Goal: Task Accomplishment & Management: Manage account settings

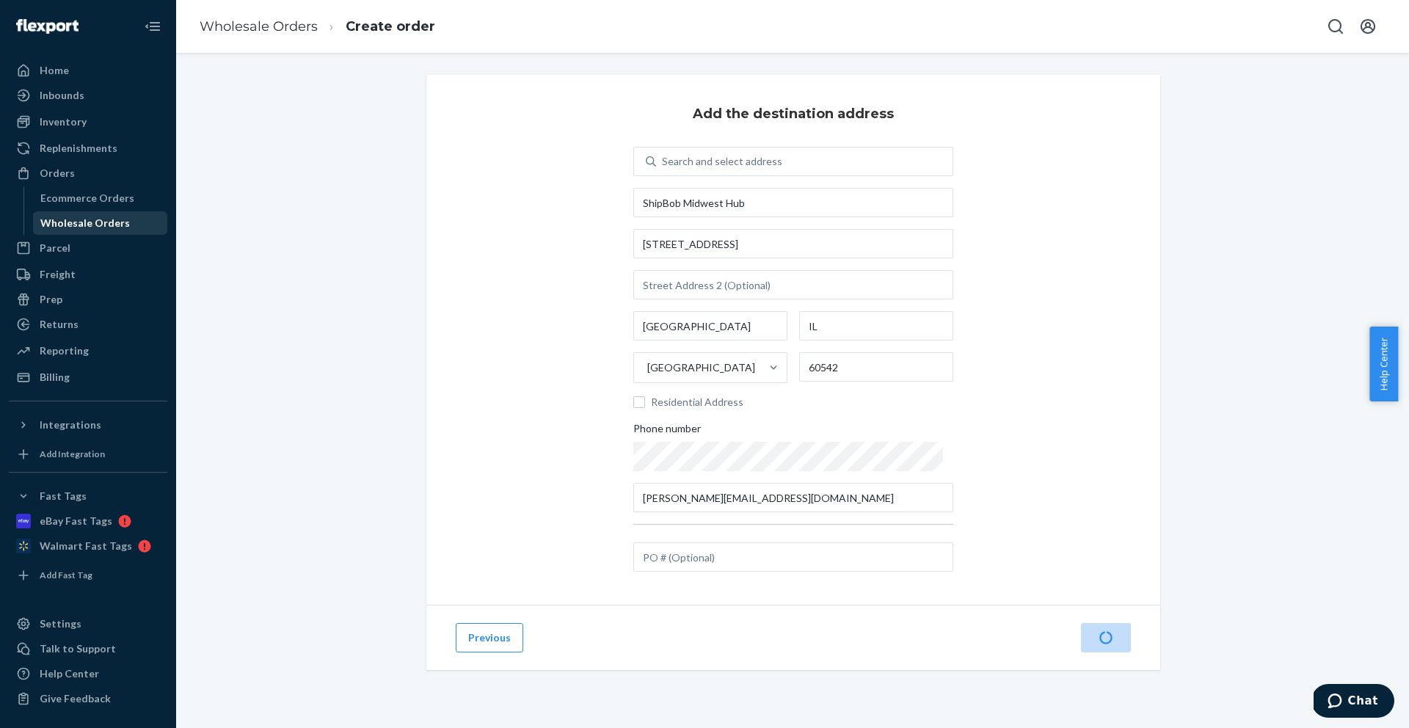
click at [70, 222] on div "Wholesale Orders" at bounding box center [85, 223] width 90 height 15
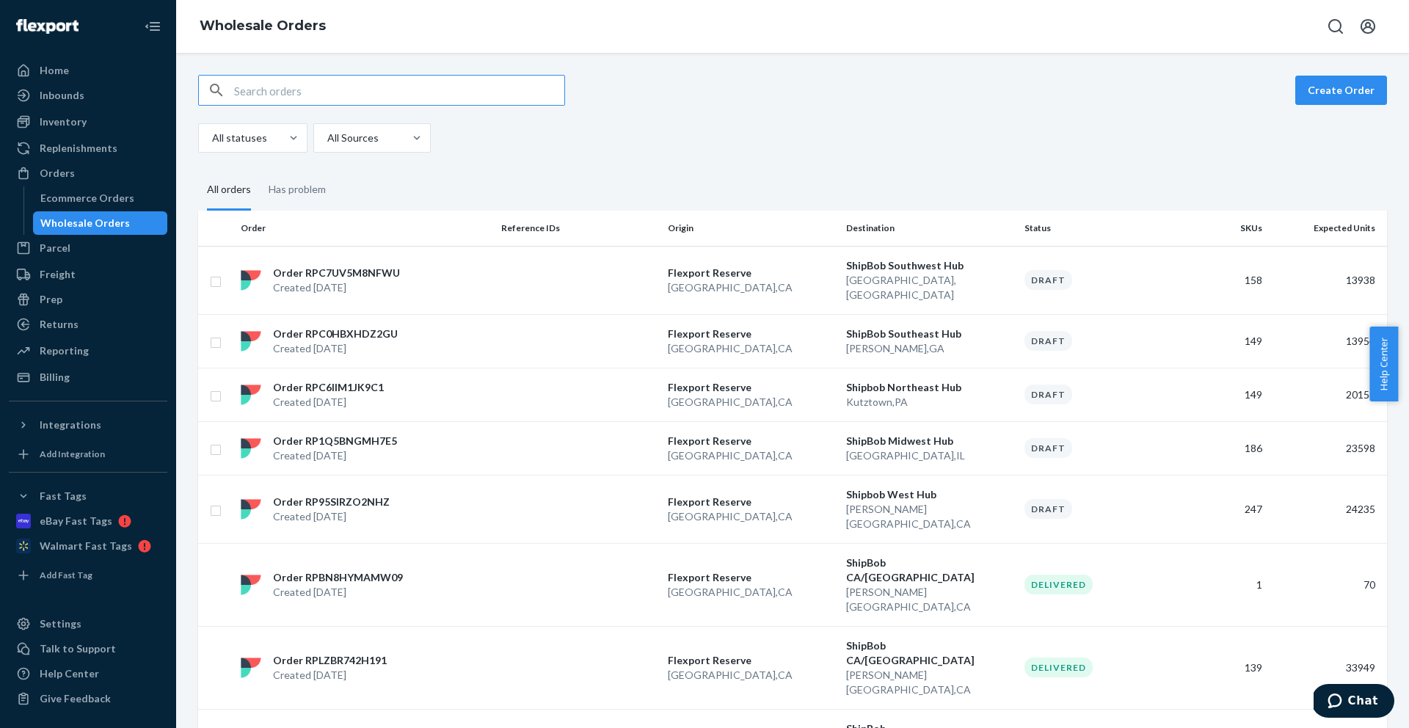
click at [543, 447] on td at bounding box center [579, 448] width 167 height 54
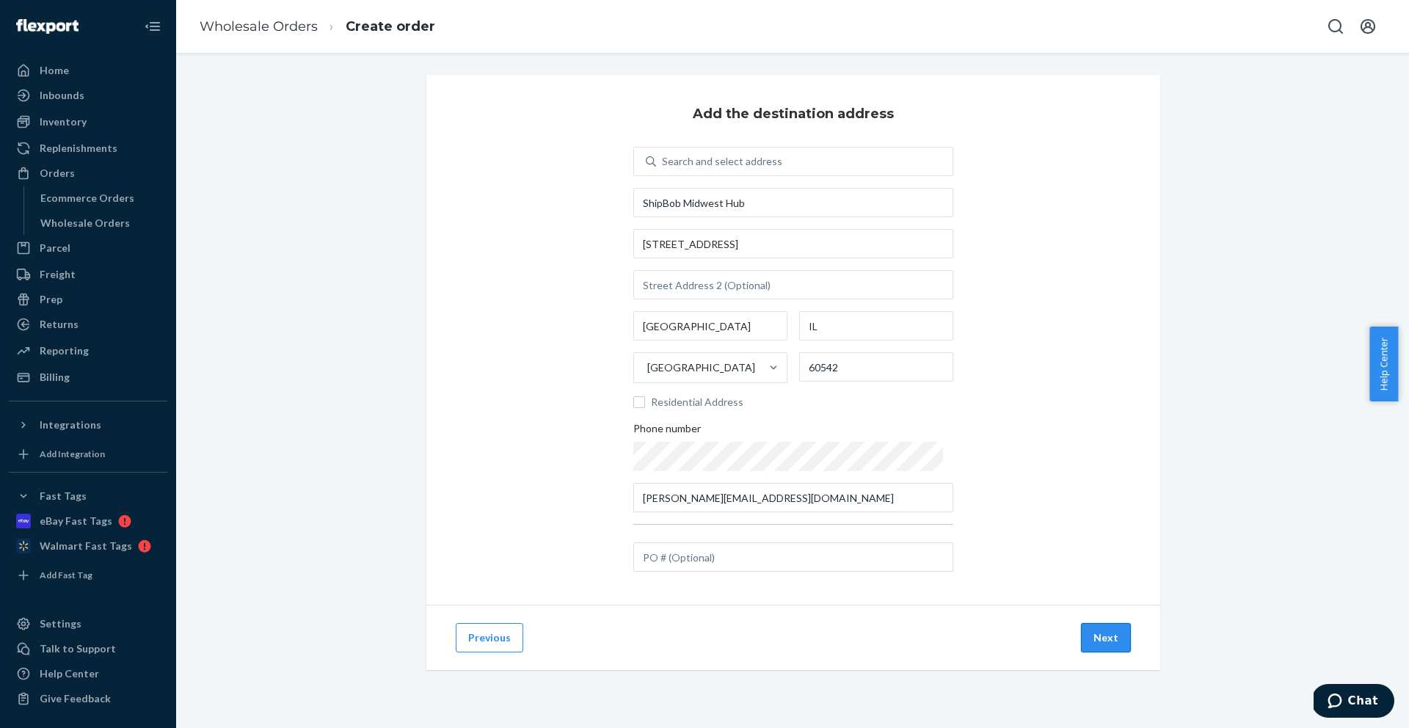
click at [1116, 647] on button "Next" at bounding box center [1106, 637] width 50 height 29
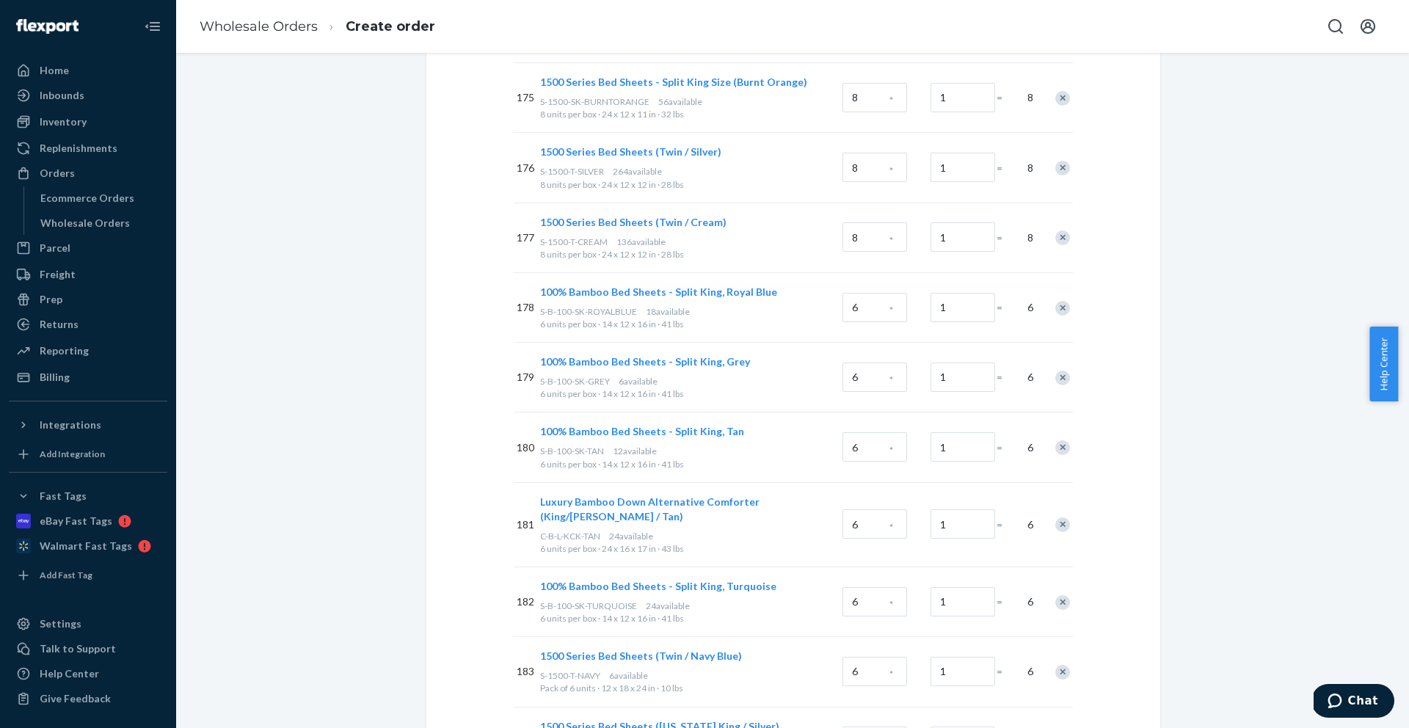
scroll to position [12875, 0]
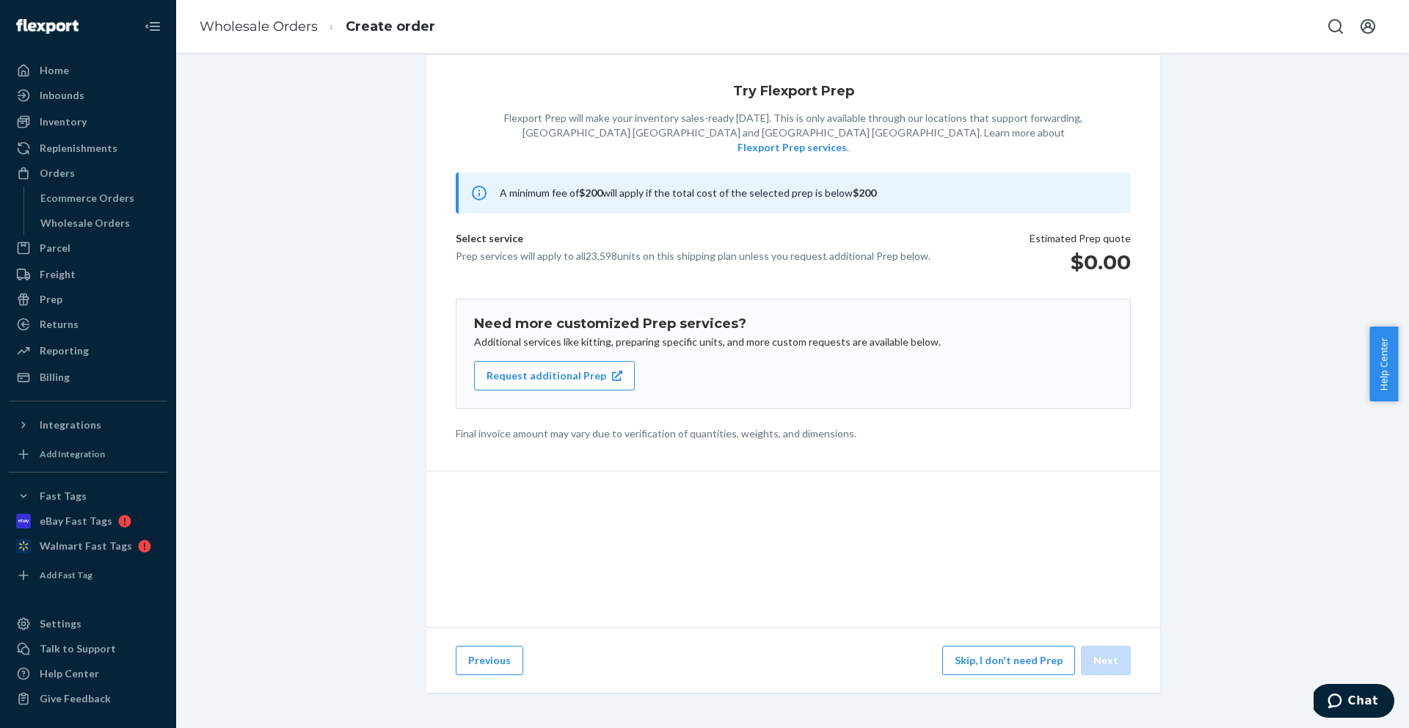
scroll to position [31, 0]
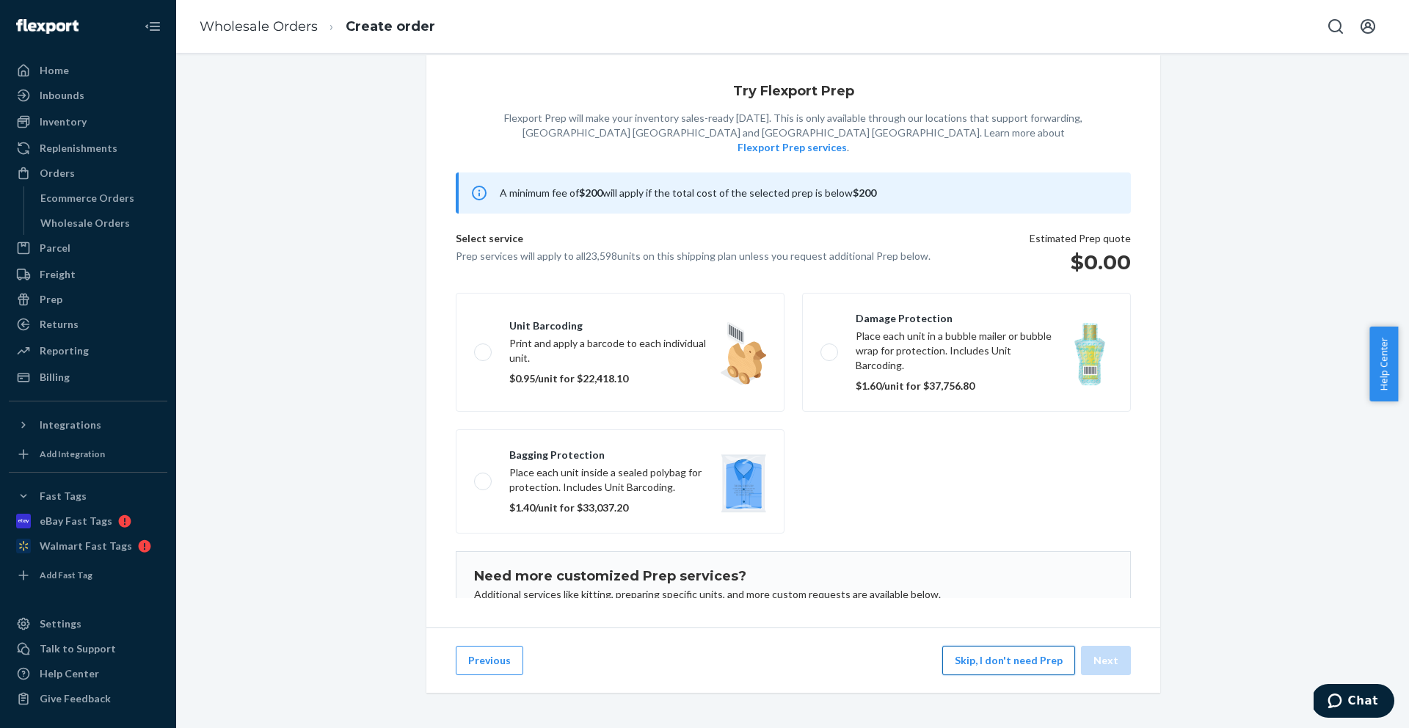
click at [1042, 666] on button "Skip, I don't need Prep" at bounding box center [1009, 660] width 133 height 29
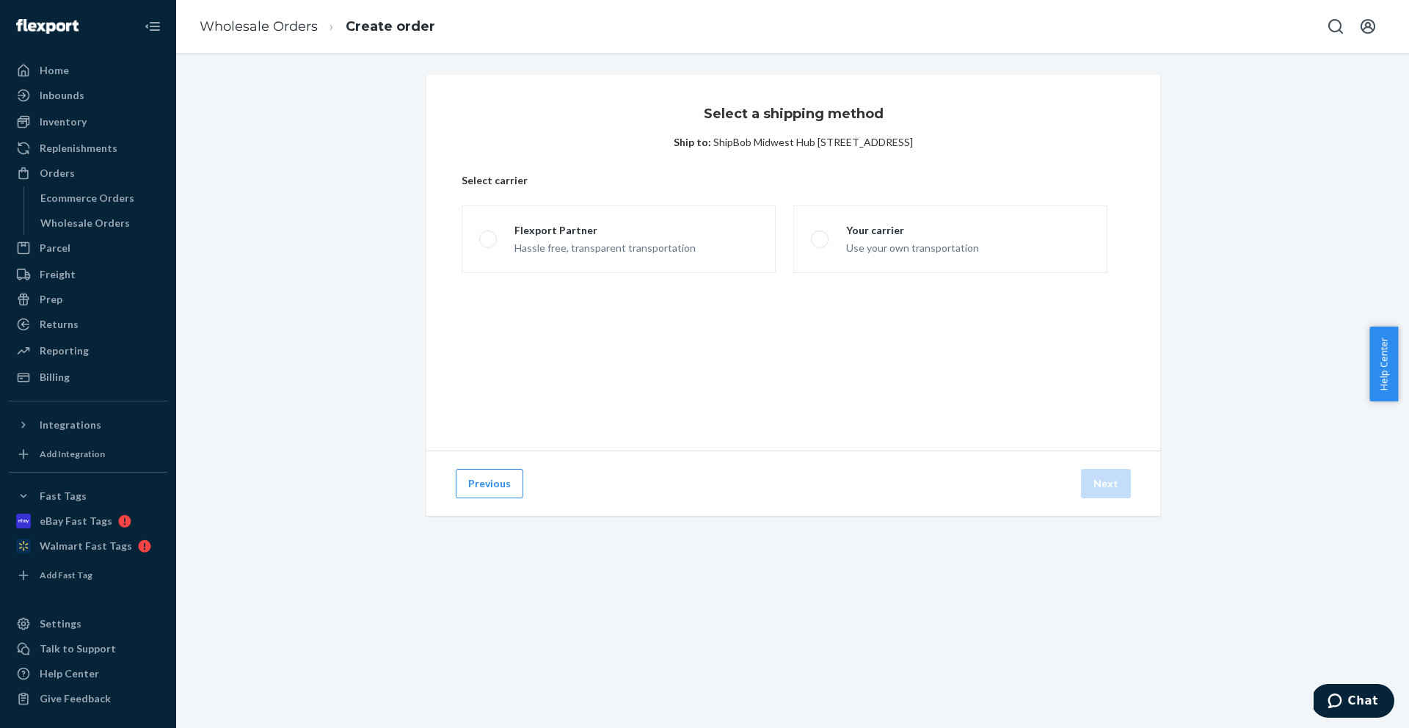
scroll to position [0, 0]
click at [559, 249] on div "Hassle free, transparent transportation" at bounding box center [605, 247] width 181 height 18
click at [489, 244] on input "Flexport Partner Hassle free, transparent transportation" at bounding box center [484, 240] width 10 height 10
radio input "true"
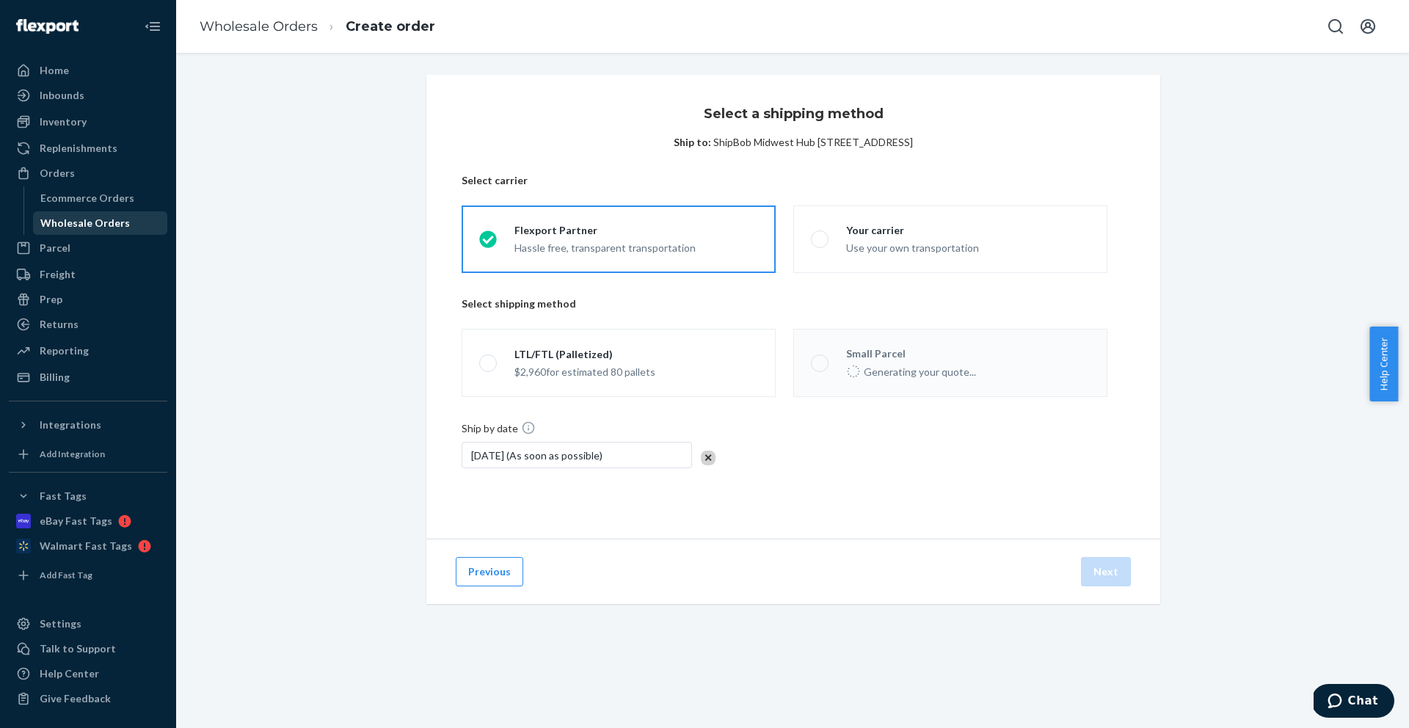
click at [111, 225] on div "Wholesale Orders" at bounding box center [85, 223] width 90 height 15
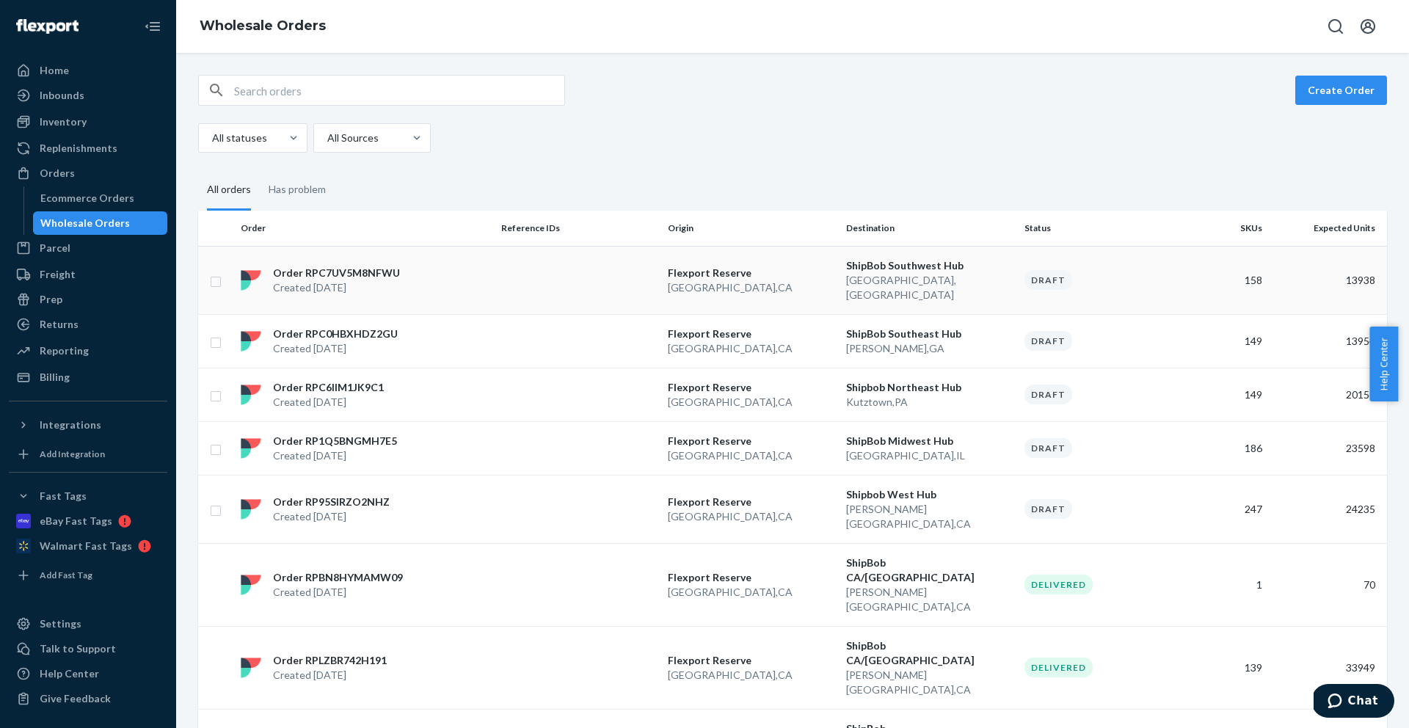
click at [512, 281] on td at bounding box center [579, 280] width 167 height 68
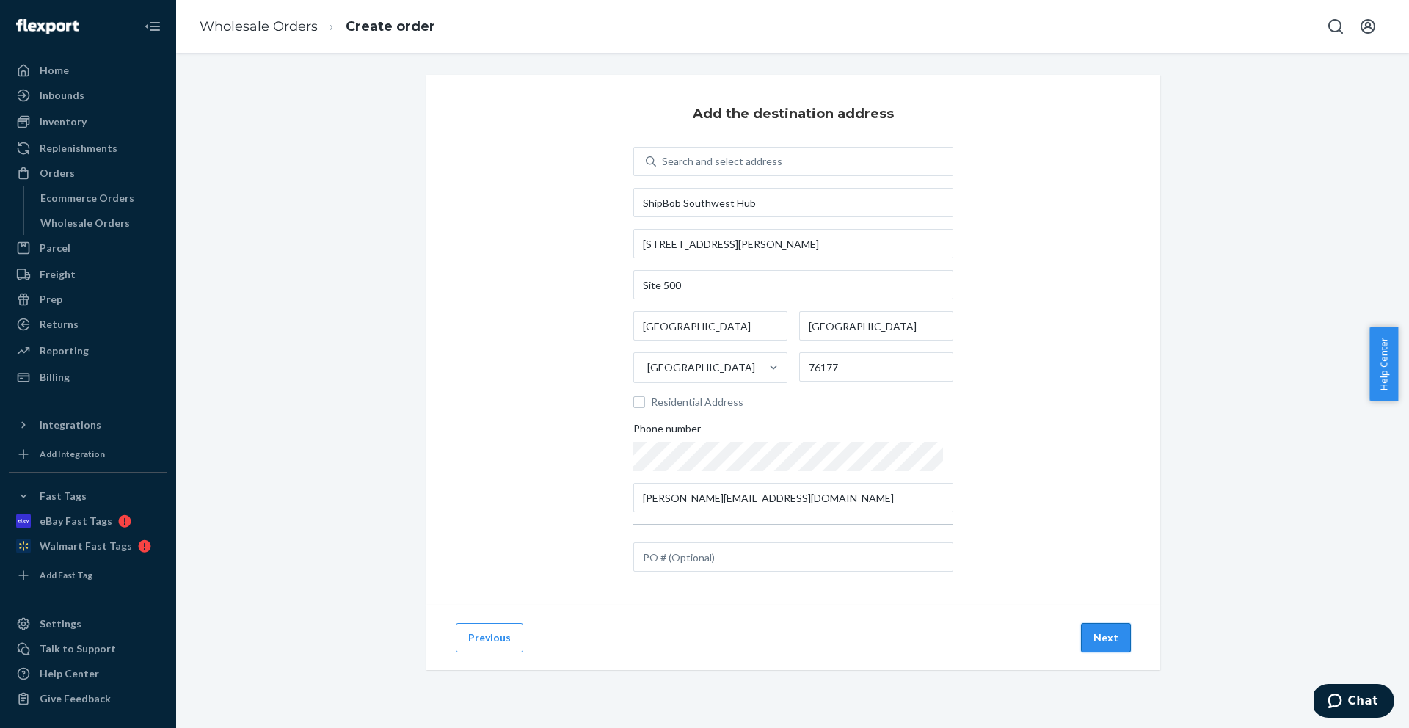
click at [1112, 636] on button "Next" at bounding box center [1106, 637] width 50 height 29
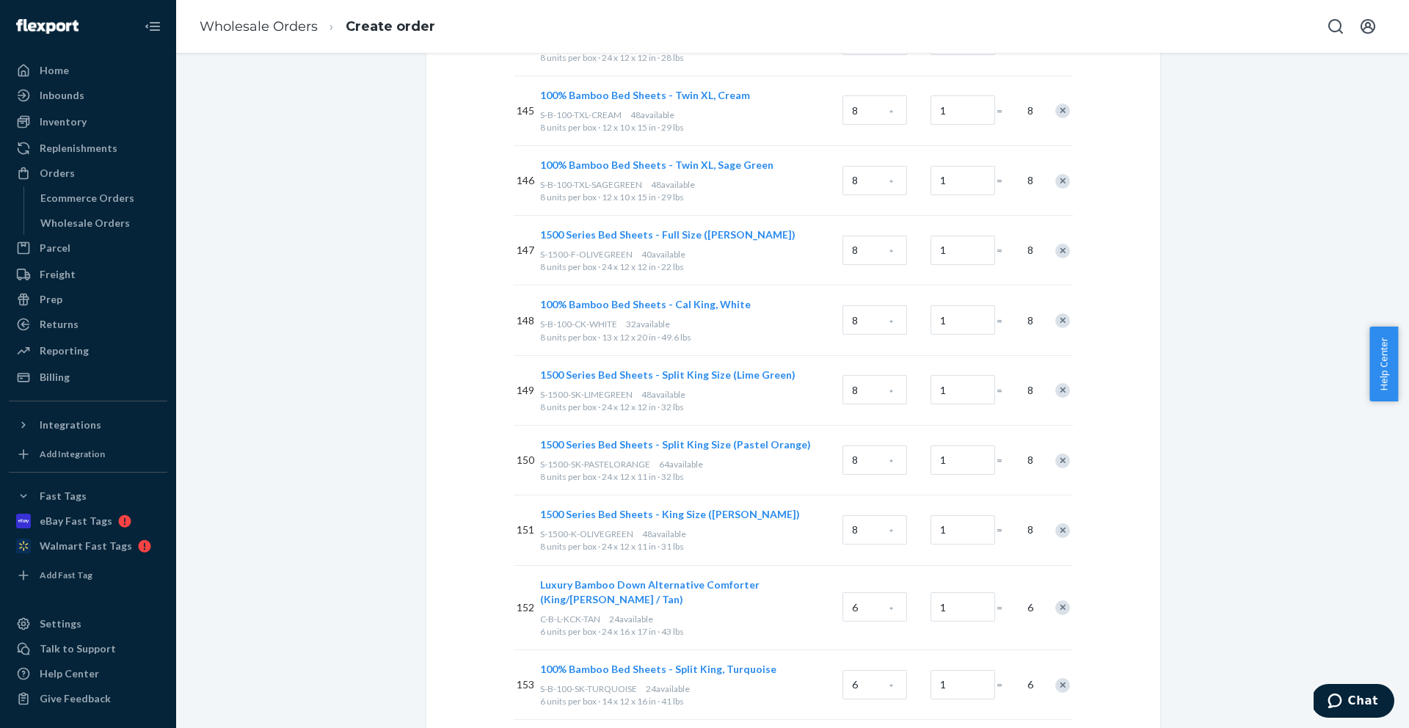
scroll to position [10917, 0]
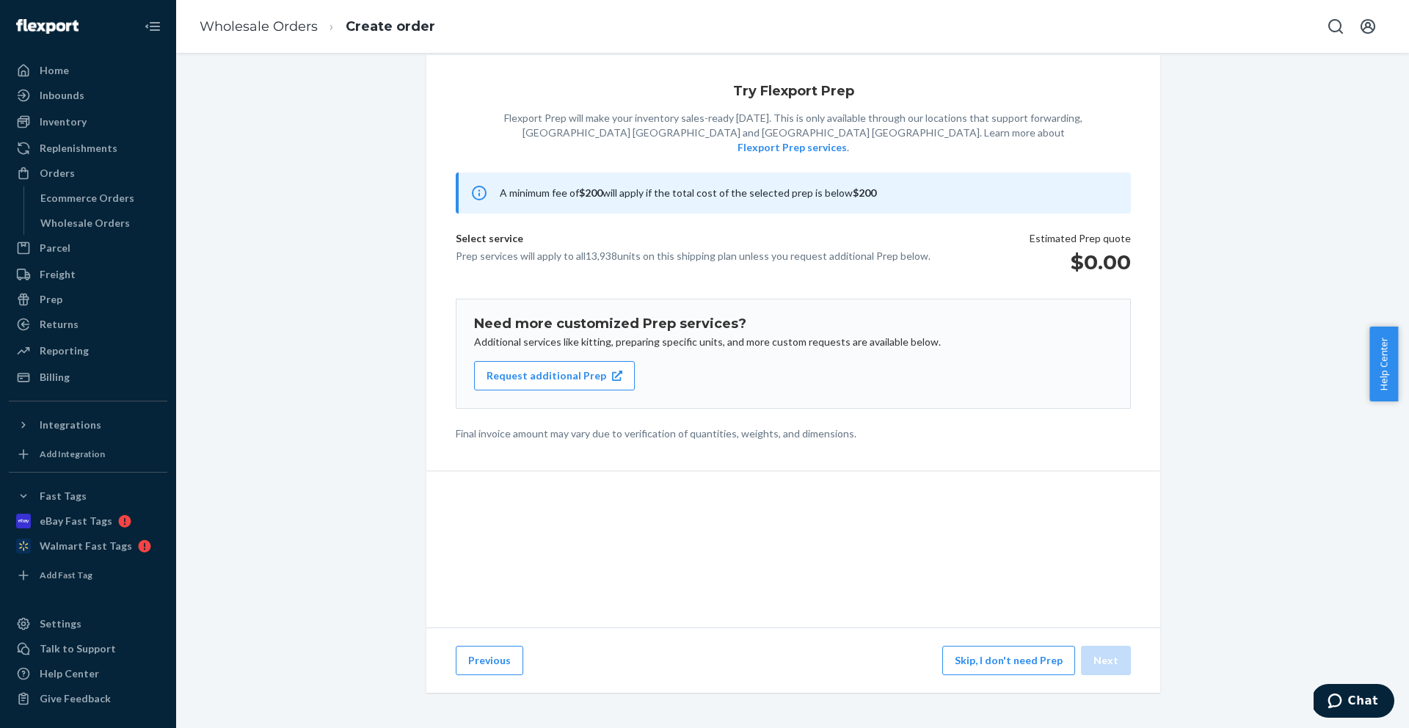
scroll to position [31, 0]
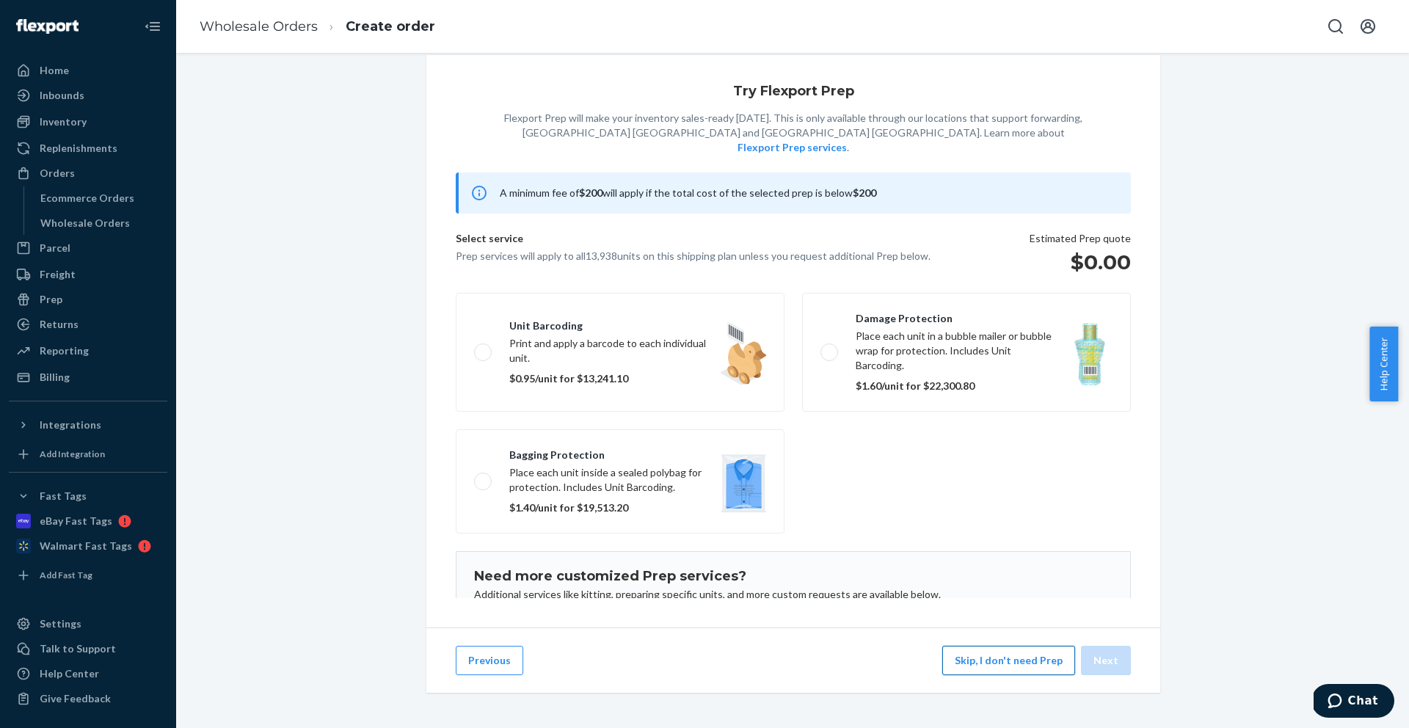
click at [1010, 671] on button "Skip, I don't need Prep" at bounding box center [1009, 660] width 133 height 29
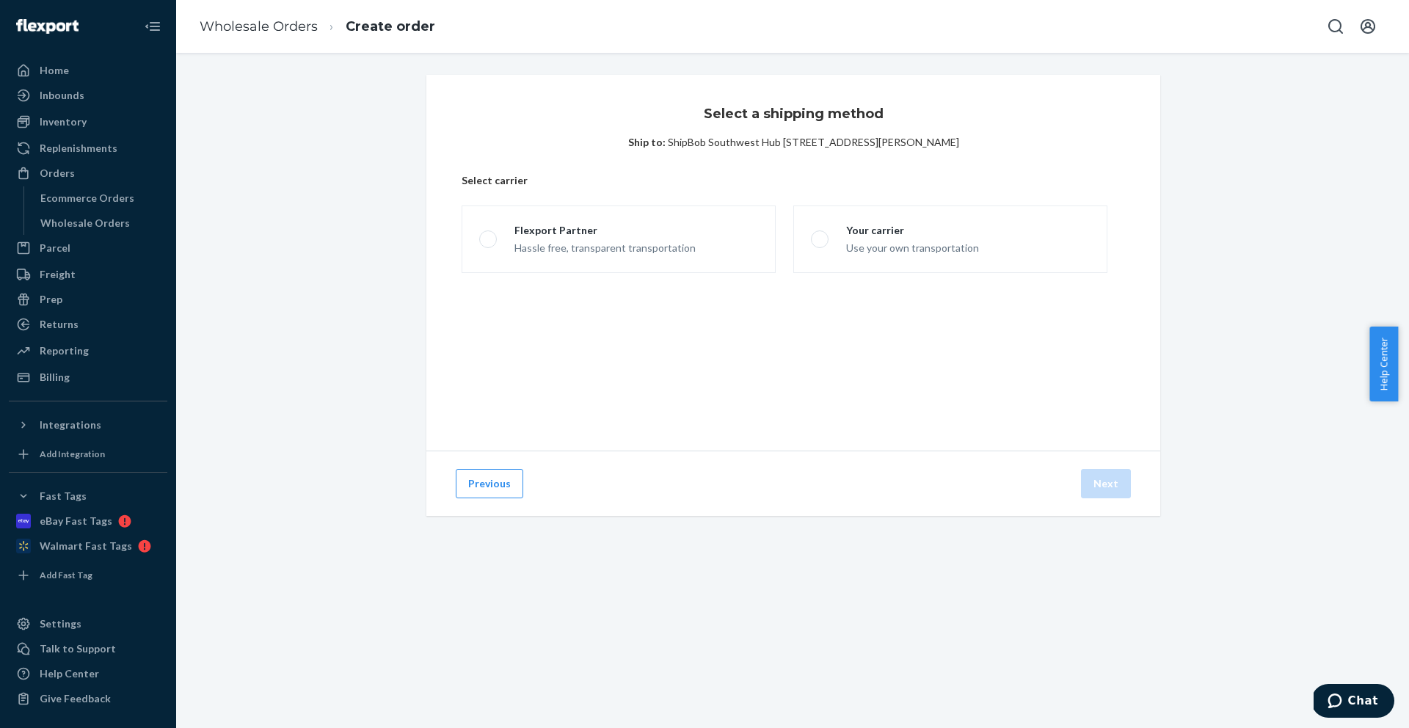
scroll to position [0, 0]
click at [592, 243] on div "Hassle free, transparent transportation" at bounding box center [605, 247] width 181 height 18
click at [489, 243] on input "Flexport Partner Hassle free, transparent transportation" at bounding box center [484, 240] width 10 height 10
radio input "true"
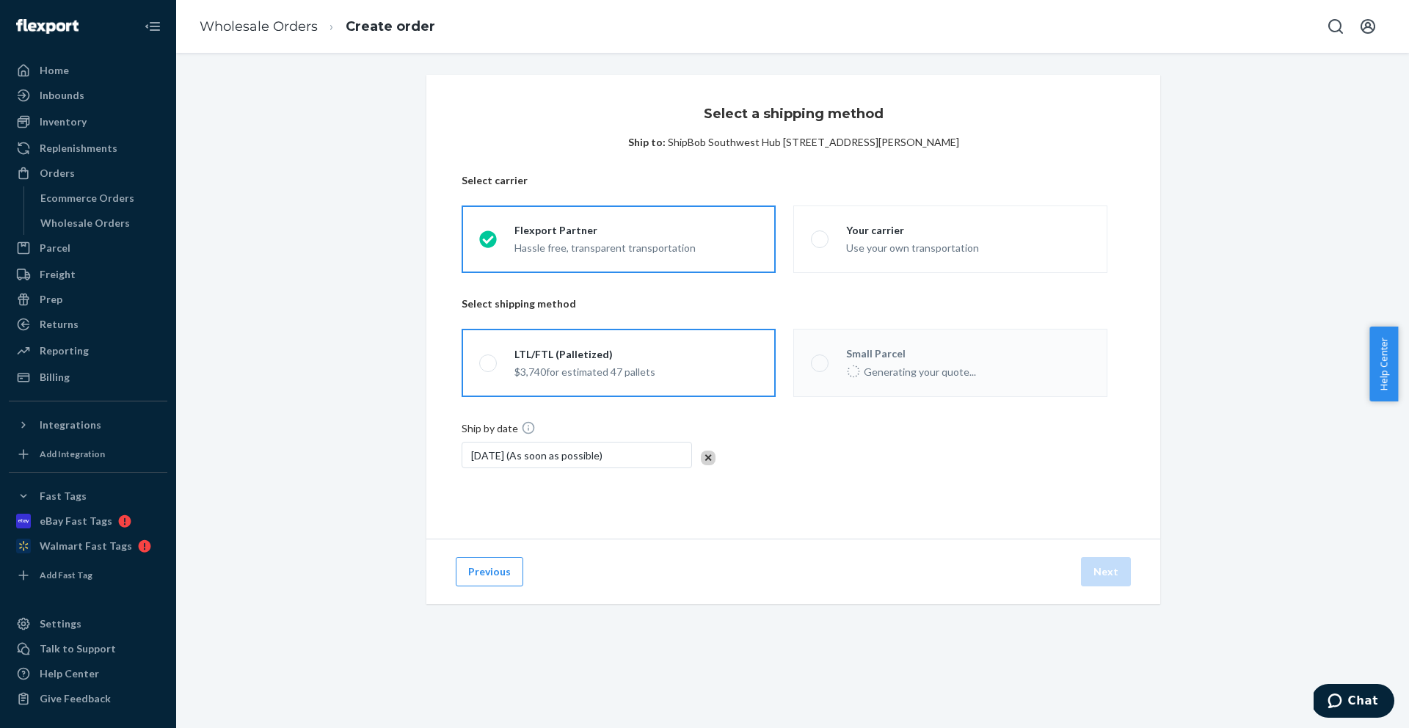
click at [591, 349] on div "LTL/FTL (Palletized)" at bounding box center [585, 354] width 141 height 15
click at [489, 358] on input "LTL/FTL (Palletized) $3,740 for estimated 47 pallets" at bounding box center [484, 363] width 10 height 10
radio input "true"
click at [1362, 23] on icon "Open account menu" at bounding box center [1368, 26] width 15 height 15
click at [915, 132] on div "Select a shipping method Ship to: ShipBob Southwest Hub [STREET_ADDRESS][PERSON…" at bounding box center [794, 306] width 734 height 463
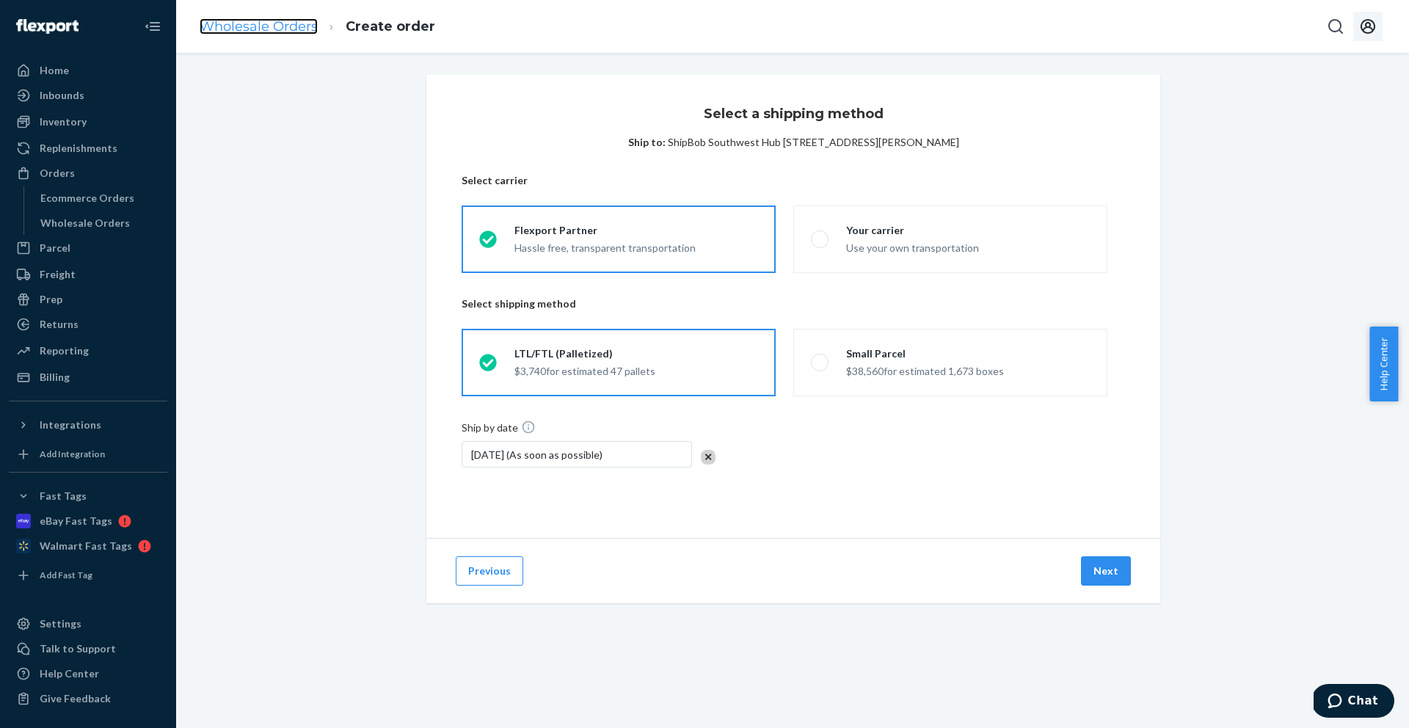
click at [290, 29] on link "Wholesale Orders" at bounding box center [259, 26] width 118 height 16
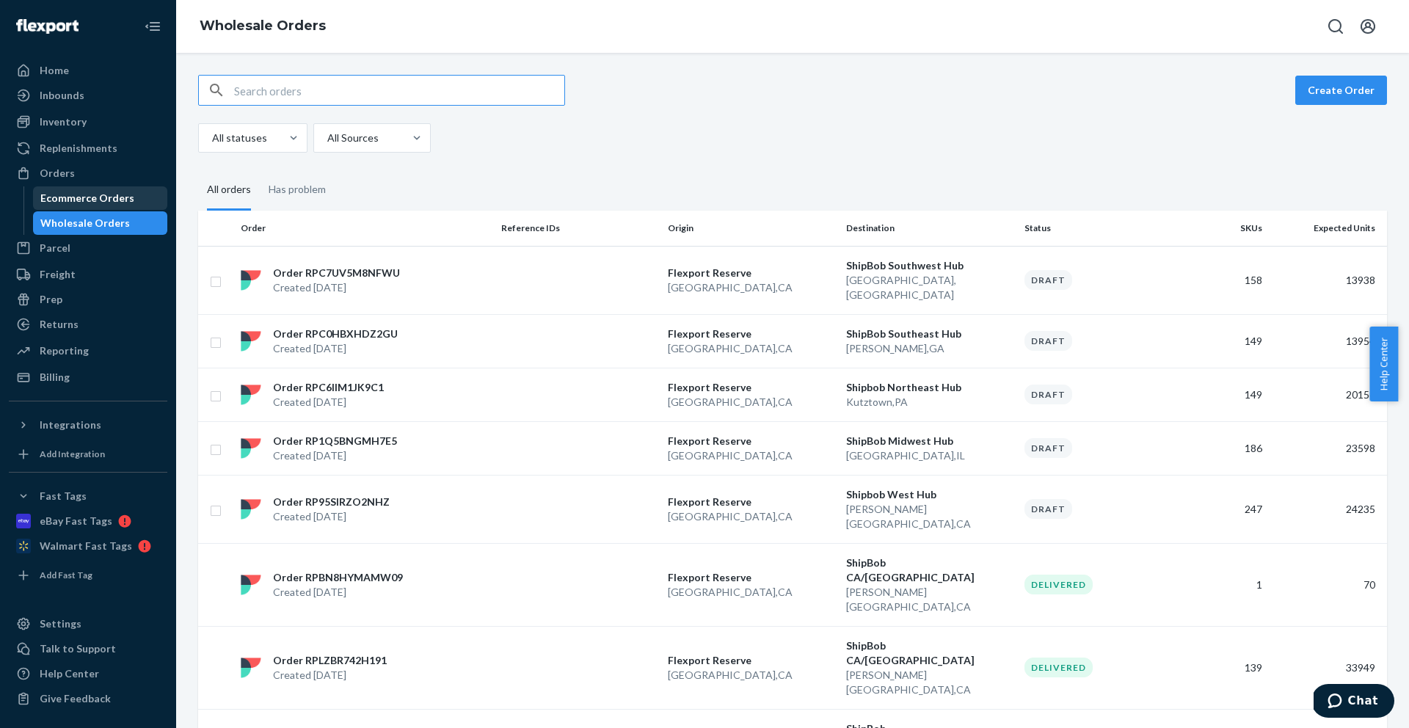
click at [51, 206] on div "Ecommerce Orders" at bounding box center [101, 198] width 132 height 21
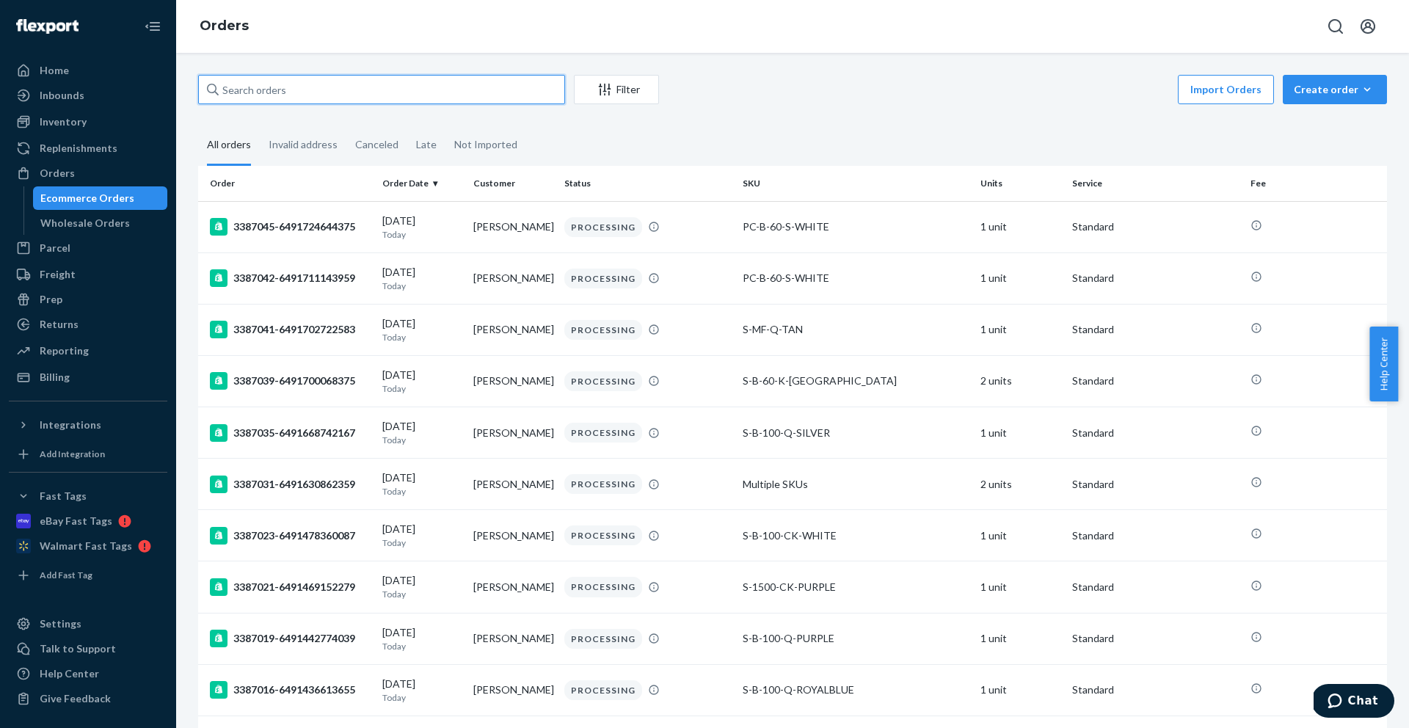
click at [345, 92] on input "text" at bounding box center [381, 89] width 367 height 29
paste input "137136105"
type input "137136105"
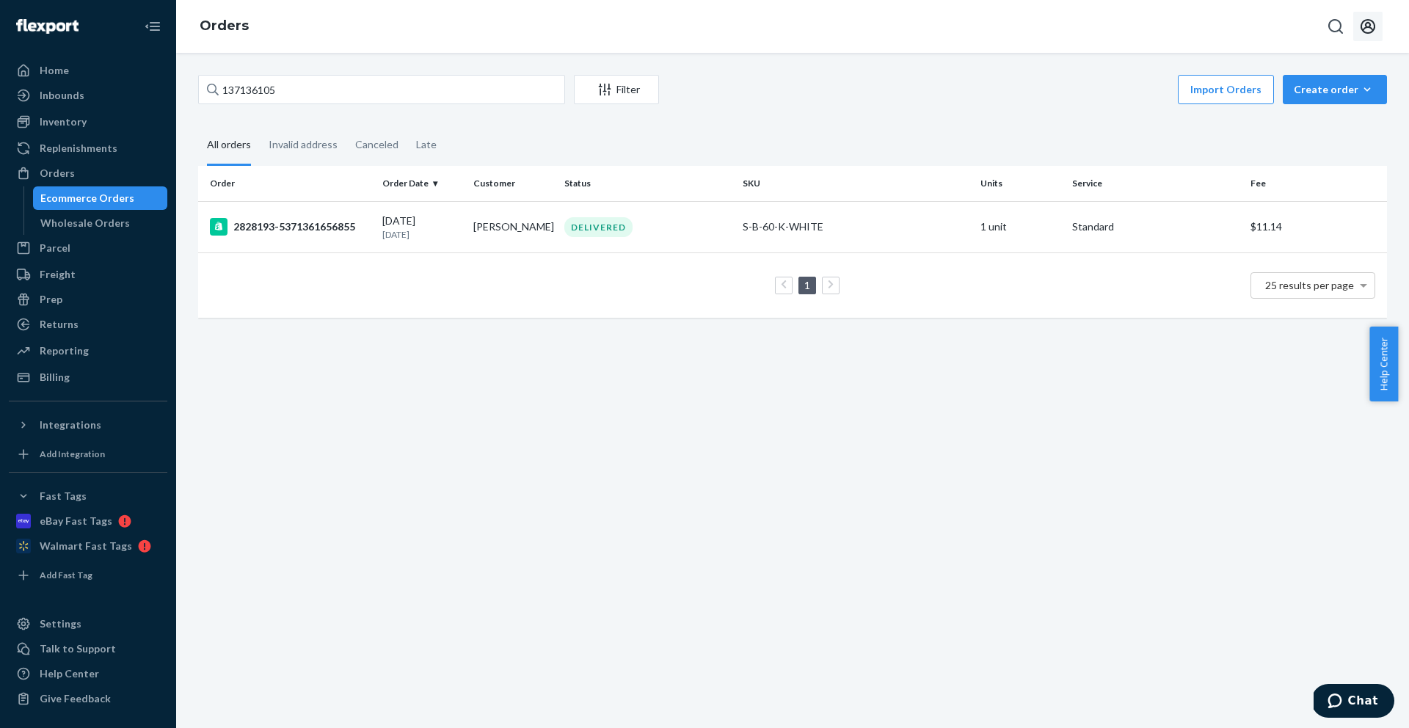
click at [1366, 30] on icon "Open account menu" at bounding box center [1369, 27] width 18 height 18
click at [1279, 159] on div "Log out" at bounding box center [1334, 172] width 110 height 27
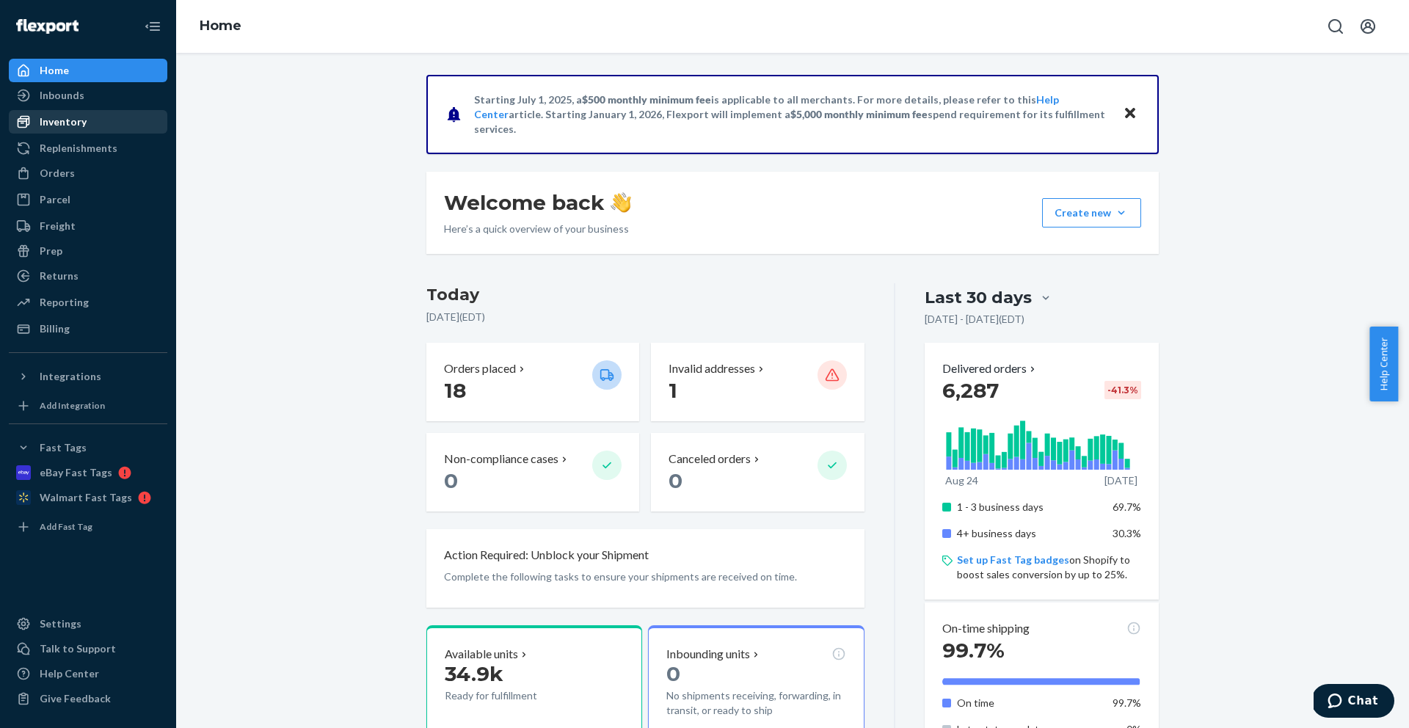
click at [101, 117] on div "Inventory" at bounding box center [88, 122] width 156 height 21
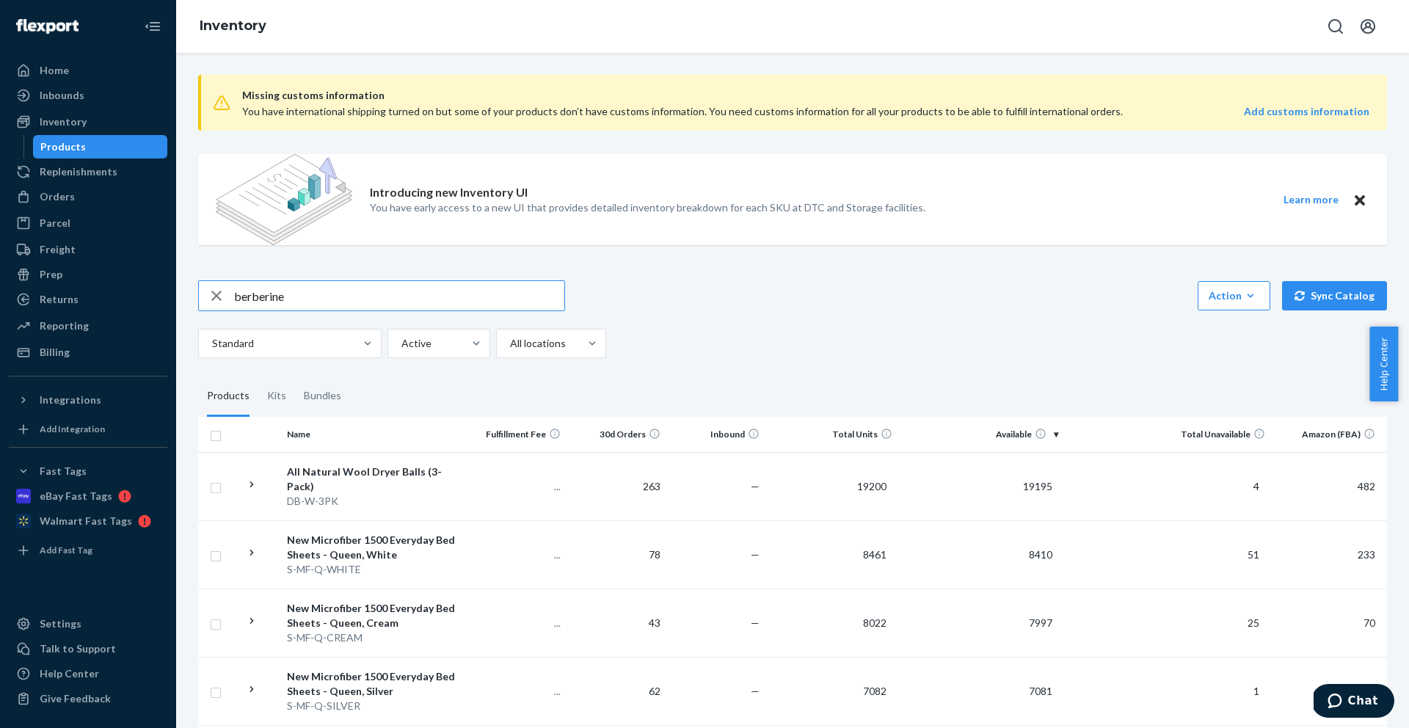
type input "berberine"
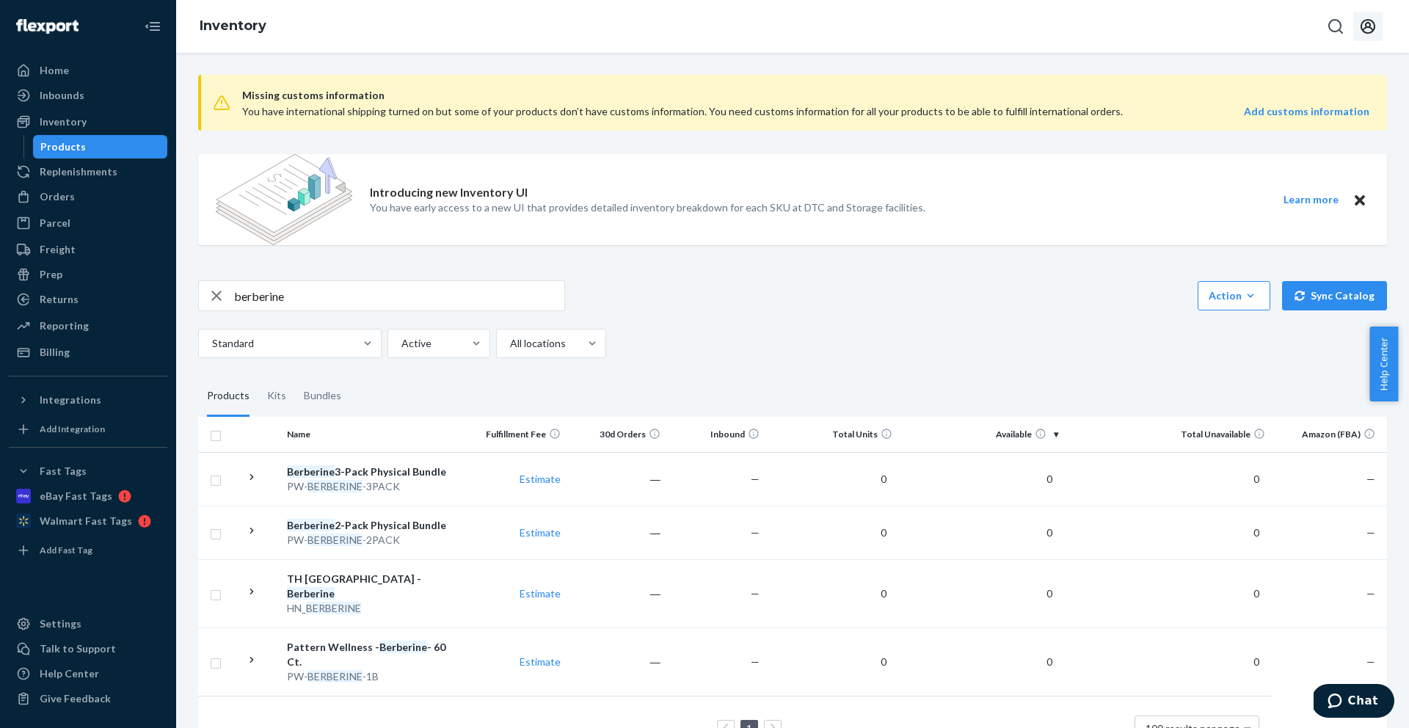
click at [1368, 35] on button "Open account menu" at bounding box center [1368, 26] width 29 height 29
click at [1279, 159] on div "Log out" at bounding box center [1334, 172] width 110 height 27
